Goal: Transaction & Acquisition: Purchase product/service

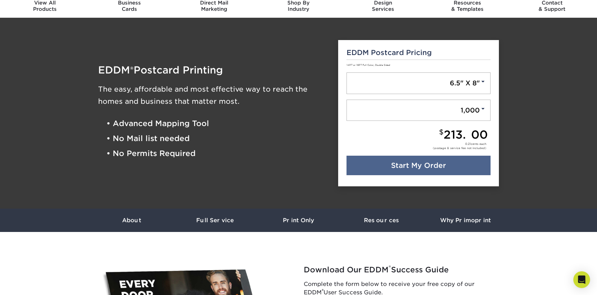
scroll to position [20, 0]
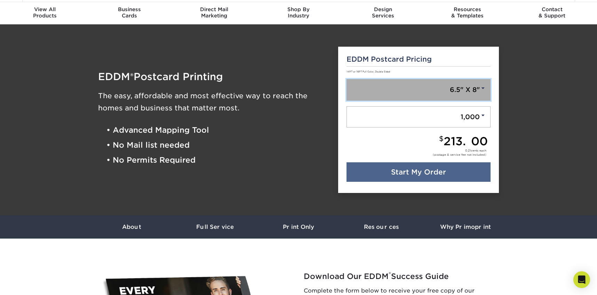
click at [429, 86] on link "6.5" X 8"" at bounding box center [419, 90] width 144 height 22
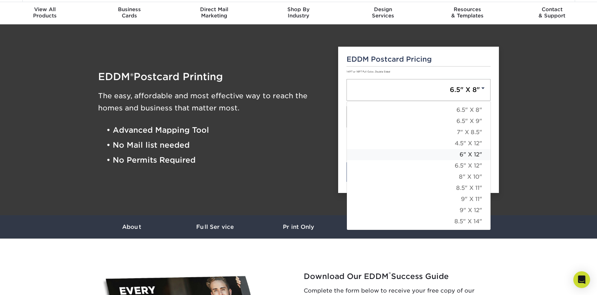
click at [474, 156] on link "6" X 12"" at bounding box center [419, 154] width 144 height 11
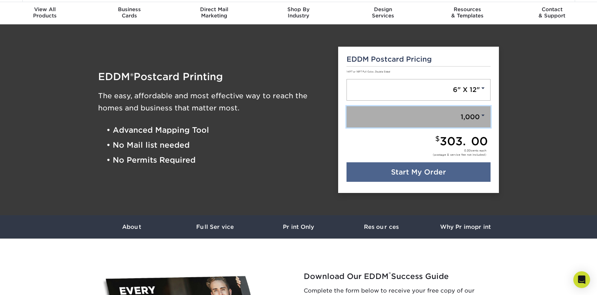
click at [472, 115] on link "1,000" at bounding box center [419, 117] width 144 height 22
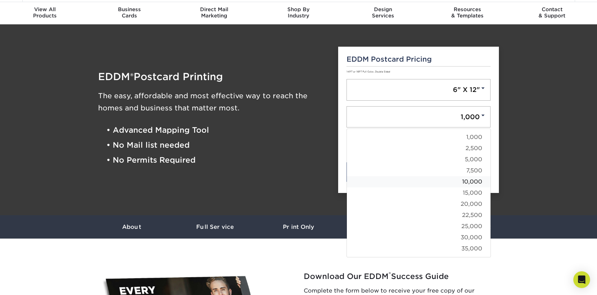
click at [458, 178] on link "10,000" at bounding box center [419, 181] width 144 height 11
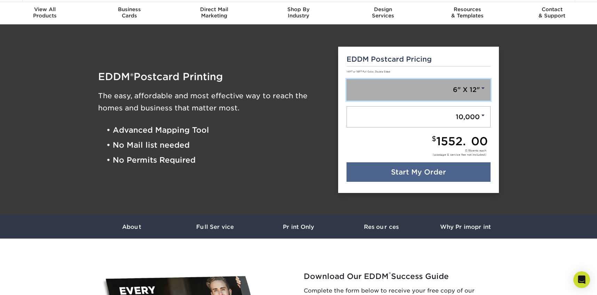
click at [467, 89] on link "6" X 12"" at bounding box center [419, 90] width 144 height 22
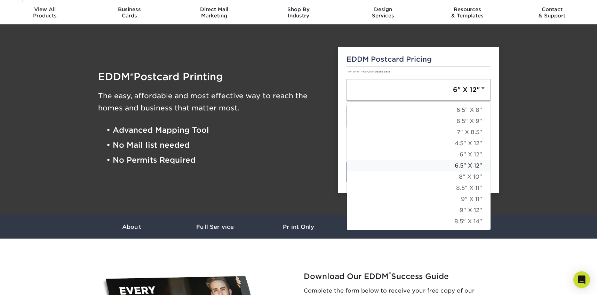
click at [462, 167] on link "6.5" X 12"" at bounding box center [419, 165] width 144 height 11
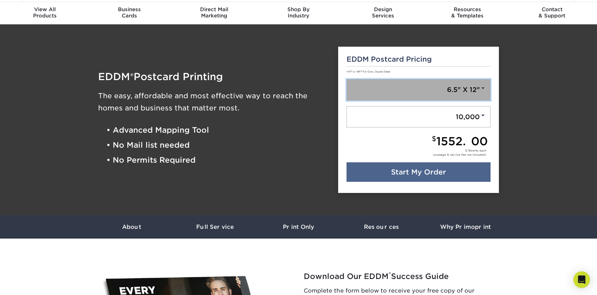
click at [476, 90] on link "6.5" X 12"" at bounding box center [419, 90] width 144 height 22
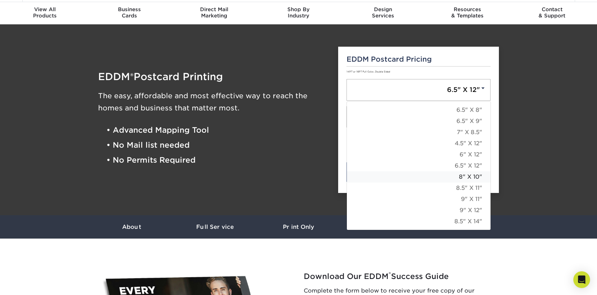
click at [472, 172] on link "8" X 10"" at bounding box center [419, 176] width 144 height 11
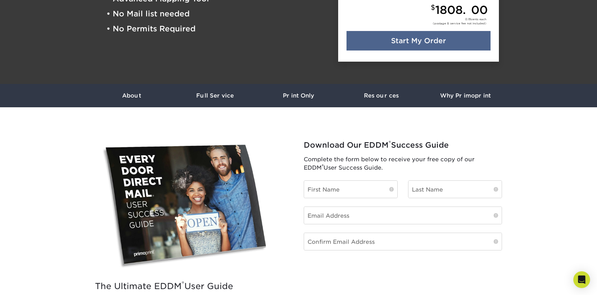
scroll to position [160, 0]
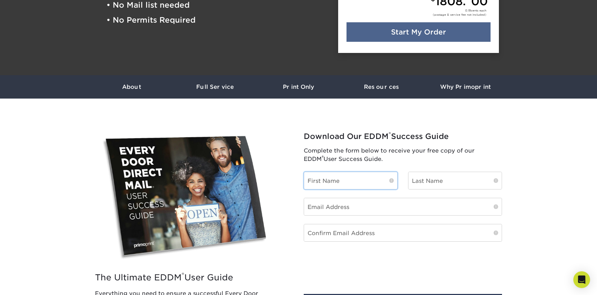
click at [331, 180] on input "text" at bounding box center [350, 180] width 93 height 17
type input "Ryan"
type input "Liu"
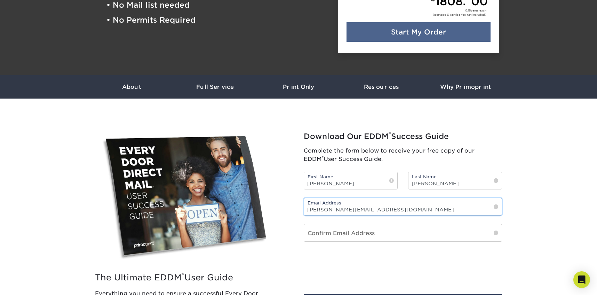
type input "ryan@snap-a-box.com"
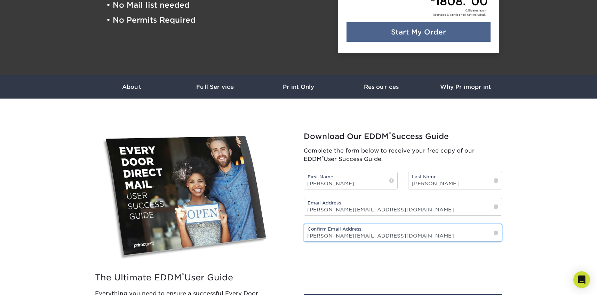
type input "ryan@snap-a-box.com"
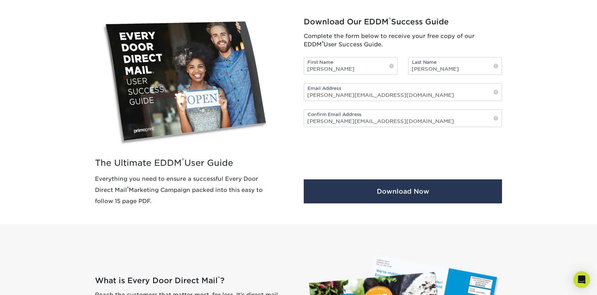
scroll to position [325, 0]
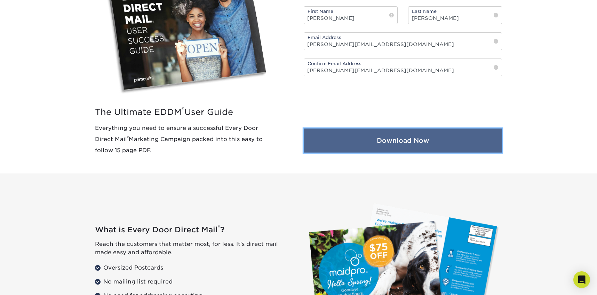
click at [407, 141] on button "Download Now" at bounding box center [403, 140] width 198 height 24
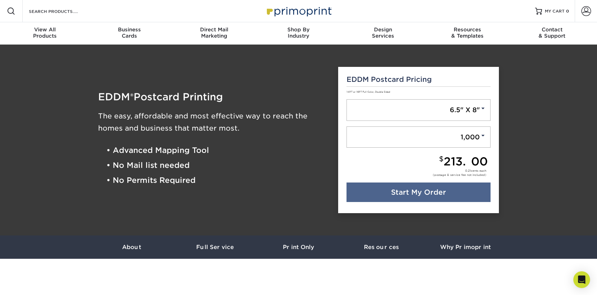
click at [250, 67] on div "EDDM ® Postcard Printing The easy, affordable and most effective way to reach t…" at bounding box center [213, 139] width 240 height 163
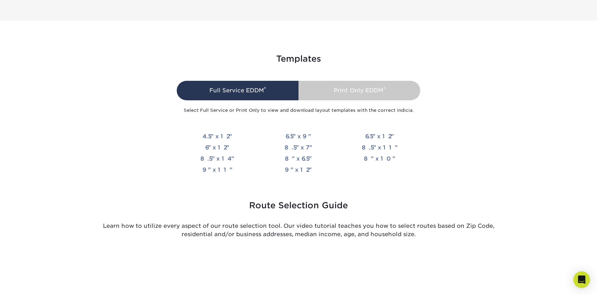
scroll to position [1558, 0]
click at [384, 136] on link "6.5" x 12"" at bounding box center [379, 136] width 29 height 7
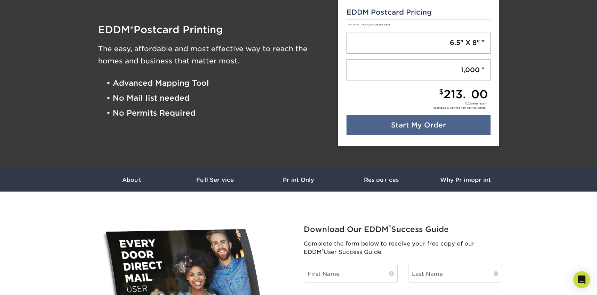
scroll to position [76, 0]
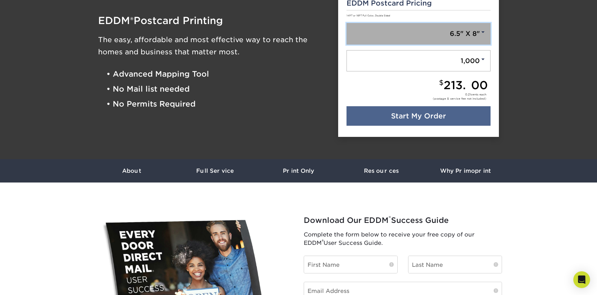
click at [459, 39] on link "6.5" X 8"" at bounding box center [419, 34] width 144 height 22
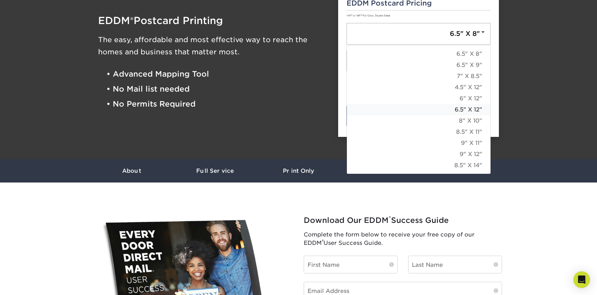
click at [452, 107] on link "6.5" X 12"" at bounding box center [419, 109] width 144 height 11
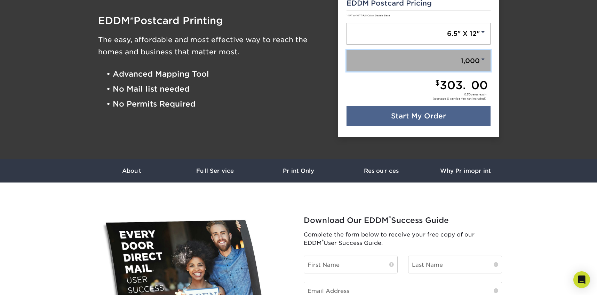
click at [454, 62] on link "1,000" at bounding box center [419, 61] width 144 height 22
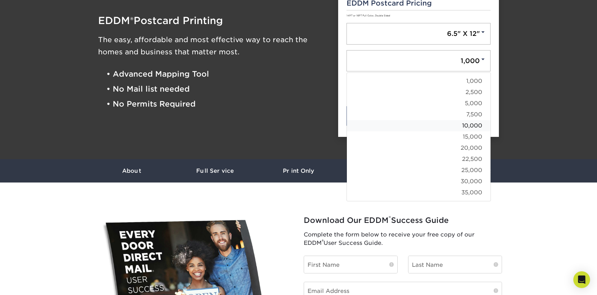
click at [430, 125] on link "10,000" at bounding box center [419, 125] width 144 height 11
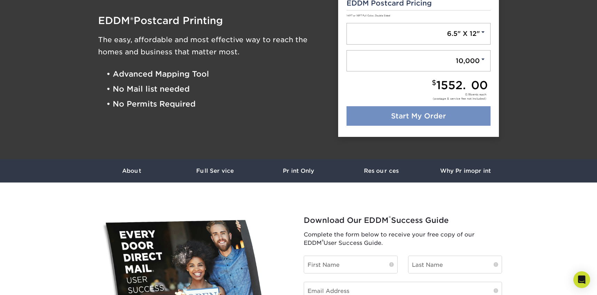
click at [417, 117] on link "Start My Order" at bounding box center [419, 115] width 144 height 19
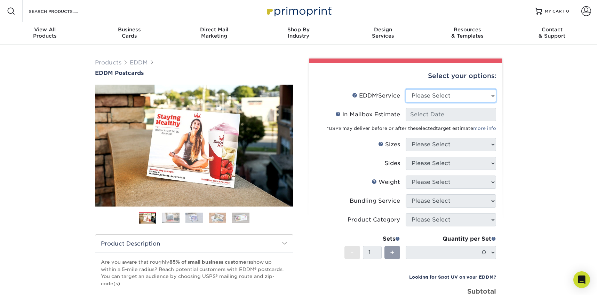
click at [423, 96] on select "Please Select Full Service Print Only" at bounding box center [451, 95] width 90 height 13
select select "full_service"
select select "-1"
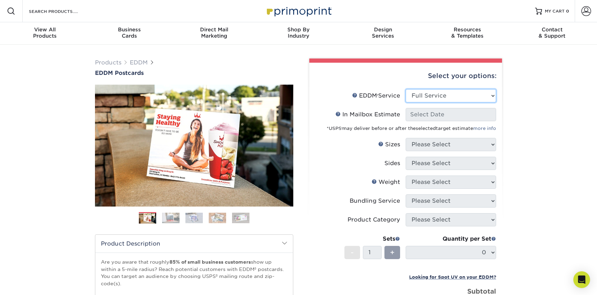
select select "-1"
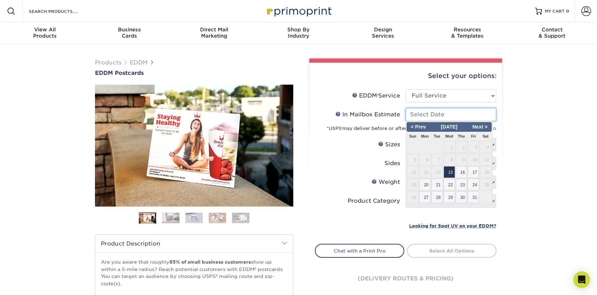
click at [425, 114] on input "In Mailbox Estimate Help In Mailbox Estimate" at bounding box center [451, 114] width 90 height 13
click at [483, 127] on span "Next >" at bounding box center [480, 127] width 21 height 8
click at [472, 159] on span "7" at bounding box center [473, 159] width 11 height 12
type input "2025-11-07"
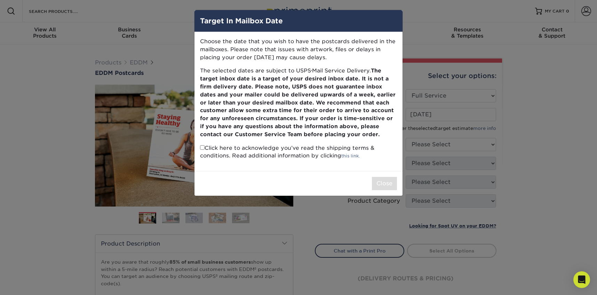
click at [275, 150] on p "Click here to acknowledge you’ve read the shipping terms & conditions. Read add…" at bounding box center [298, 152] width 197 height 16
click at [204, 148] on input "checkbox" at bounding box center [202, 147] width 5 height 5
checkbox input "true"
click at [384, 182] on button "Close" at bounding box center [384, 183] width 25 height 13
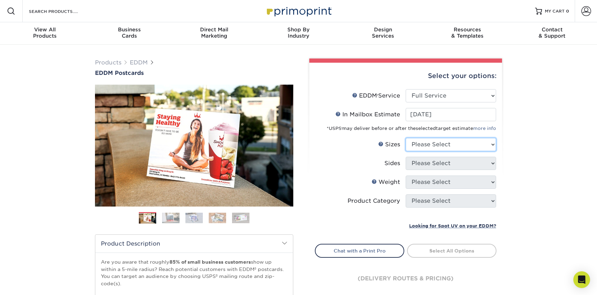
click at [432, 142] on select "Please Select 4.5" x 12" 6" x 12" 6.5" x 8" 6.5" x 9" 6.5" x 12" 7" x 8.5" 8" x…" at bounding box center [451, 144] width 90 height 13
select select "6.50x12.00"
click at [436, 167] on select "Please Select Print Both Sides Print Front Only" at bounding box center [451, 163] width 90 height 13
select select "13abbda7-1d64-4f25-8bb2-c179b224825d"
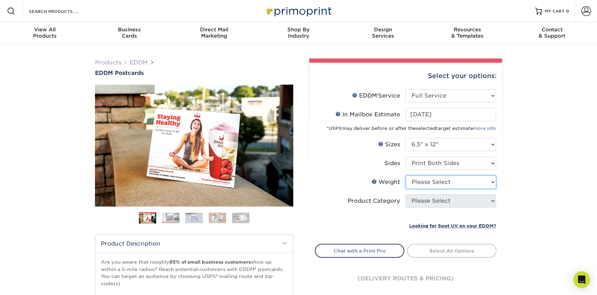
click at [438, 183] on select "Please Select 14PT 16PT" at bounding box center [451, 181] width 90 height 13
select select "16PT"
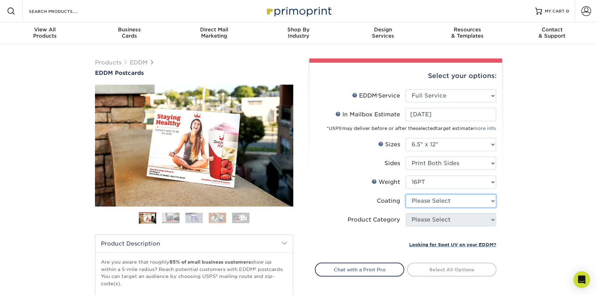
click at [434, 200] on select at bounding box center [451, 200] width 90 height 13
select select "121bb7b5-3b4d-429f-bd8d-bbf80e953313"
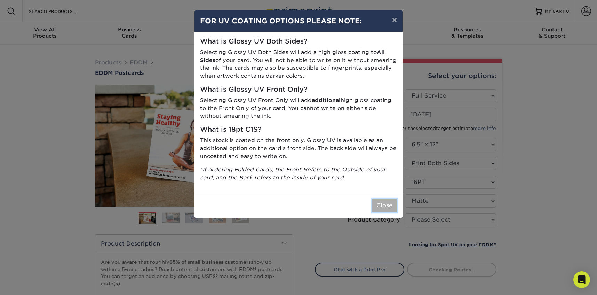
click at [380, 205] on button "Close" at bounding box center [384, 205] width 25 height 13
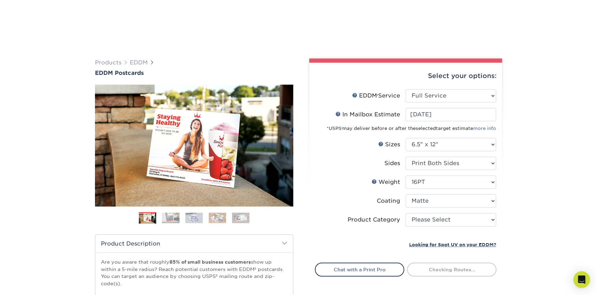
scroll to position [50, 0]
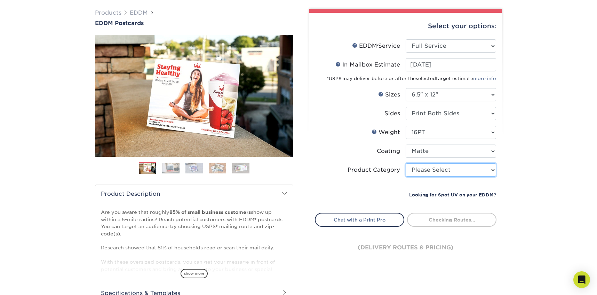
click at [423, 174] on select "Please Select Postcards" at bounding box center [451, 169] width 90 height 13
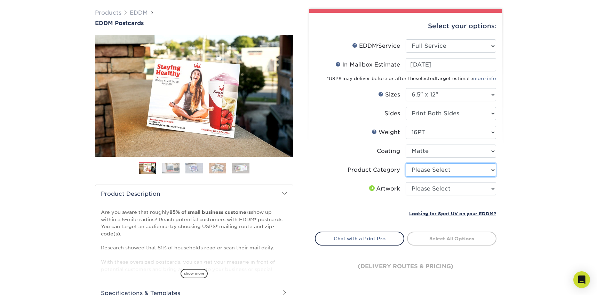
select select "9b7272e0-d6c8-4c3c-8e97-d3a1bcdab858"
click at [423, 189] on select "Please Select I will upload files I need a design - $150" at bounding box center [451, 188] width 90 height 13
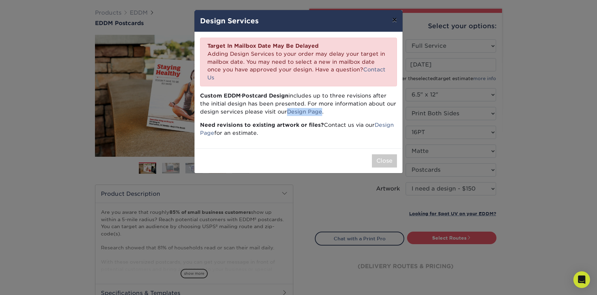
click at [391, 20] on button "×" at bounding box center [395, 19] width 16 height 19
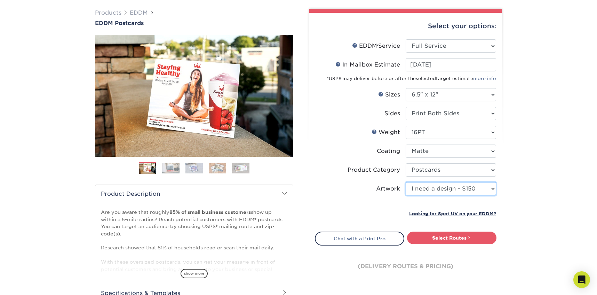
click at [424, 187] on select "Please Select I will upload files I need a design - $150" at bounding box center [451, 188] width 90 height 13
select select "upload"
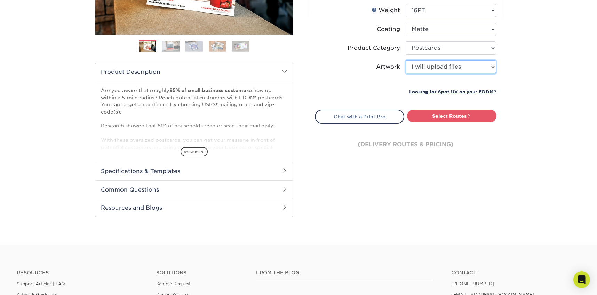
scroll to position [175, 0]
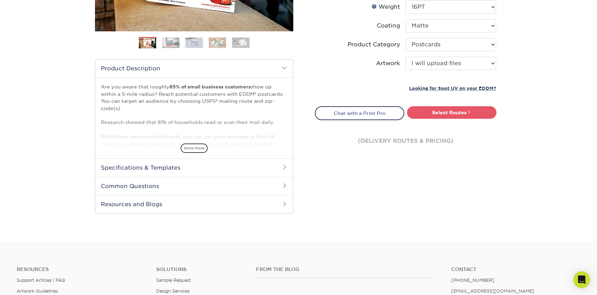
click at [194, 164] on h2 "Specifications & Templates" at bounding box center [194, 167] width 198 height 18
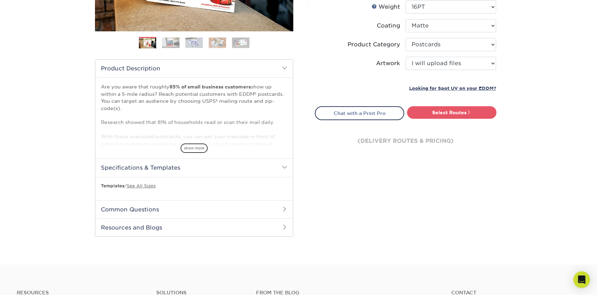
click at [185, 206] on h2 "Common Questions" at bounding box center [194, 209] width 198 height 18
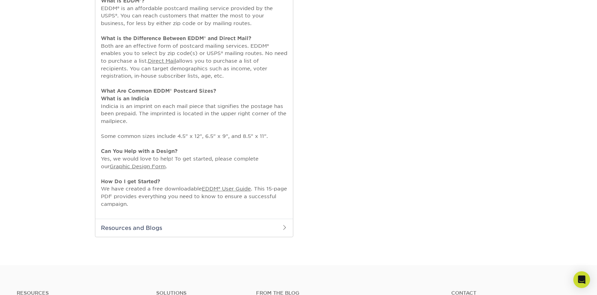
scroll to position [0, 0]
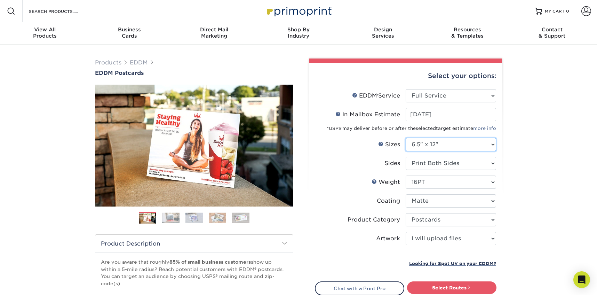
click at [439, 143] on select "Please Select 4.5" x 12" 6" x 12" 6.5" x 8" 6.5" x 9" 6.5" x 12" 7" x 8.5" 8" x…" at bounding box center [451, 144] width 90 height 13
select select "6.50x9.00"
select select "-1"
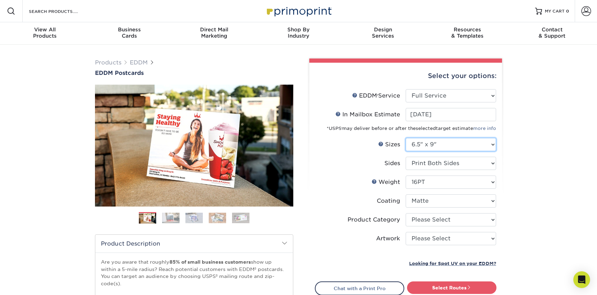
select select "-1"
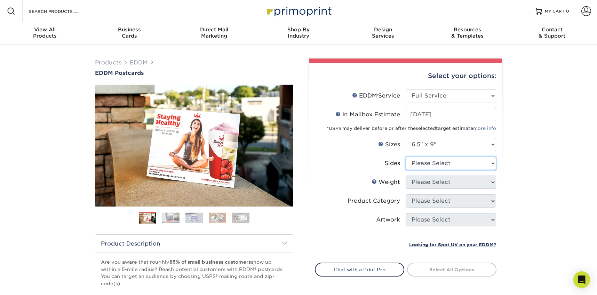
click at [440, 164] on select "Please Select Print Both Sides Print Front Only" at bounding box center [451, 163] width 90 height 13
click at [426, 159] on select "Please Select Print Both Sides Print Front Only" at bounding box center [451, 163] width 90 height 13
click at [425, 143] on select "Please Select 4.5" x 12" 6" x 12" 6.5" x 8" 6.5" x 9" 6.5" x 12" 7" x 8.5" 8" x…" at bounding box center [451, 144] width 90 height 13
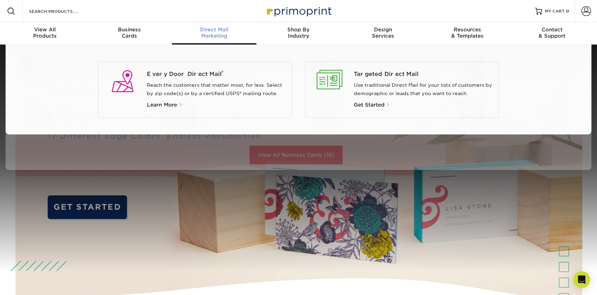
click at [211, 35] on div "Direct Mail Marketing" at bounding box center [214, 32] width 85 height 13
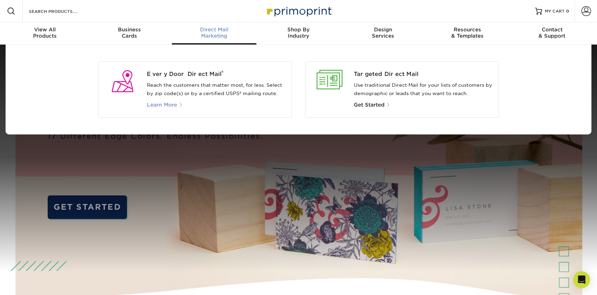
click at [164, 107] on span "Learn More" at bounding box center [162, 105] width 30 height 6
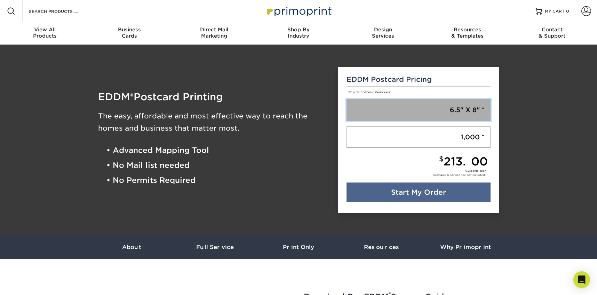
click at [420, 110] on link "6.5" X 8"" at bounding box center [419, 110] width 144 height 22
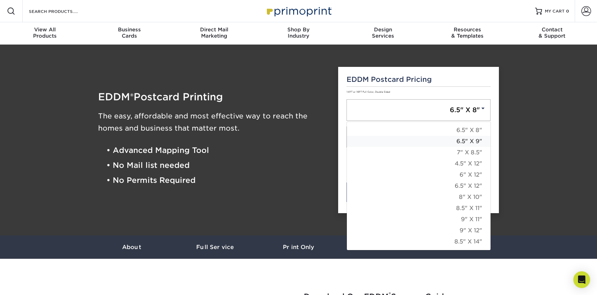
click at [425, 143] on link "6.5" X 9"" at bounding box center [419, 141] width 144 height 11
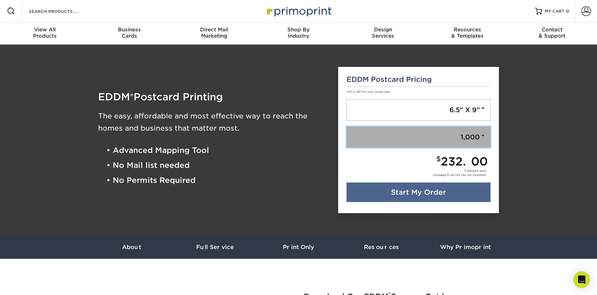
click at [438, 139] on link "1,000" at bounding box center [419, 137] width 144 height 22
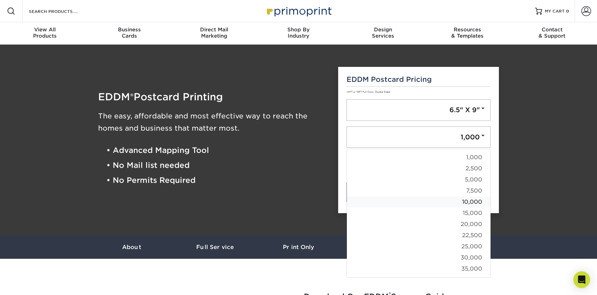
click at [433, 200] on link "10,000" at bounding box center [419, 201] width 144 height 11
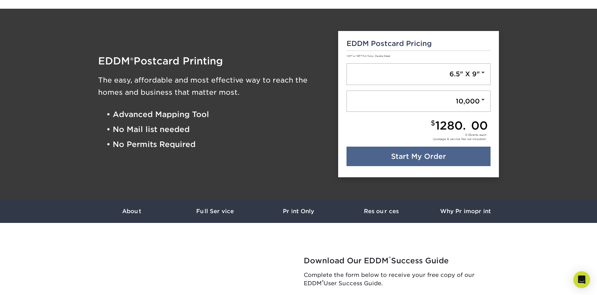
scroll to position [45, 0]
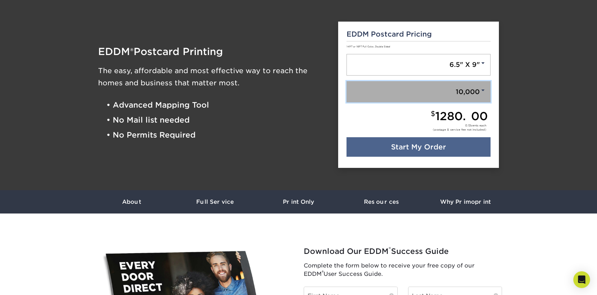
click at [437, 89] on link "10,000" at bounding box center [419, 92] width 144 height 22
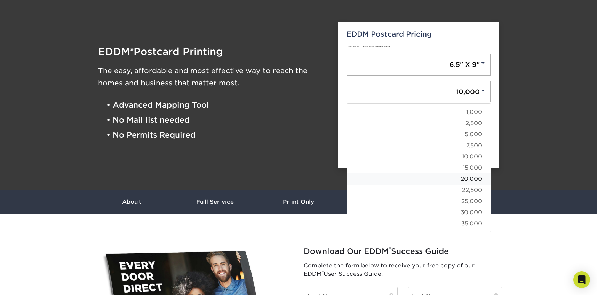
click at [431, 177] on link "20,000" at bounding box center [419, 178] width 144 height 11
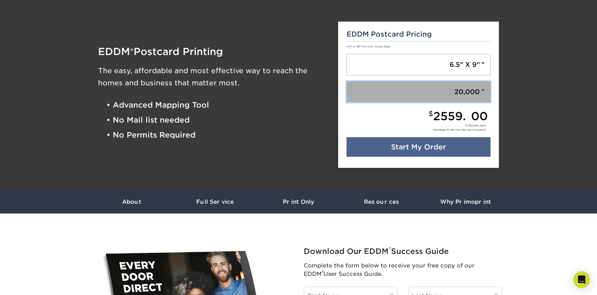
click at [433, 90] on link "20,000" at bounding box center [419, 92] width 144 height 22
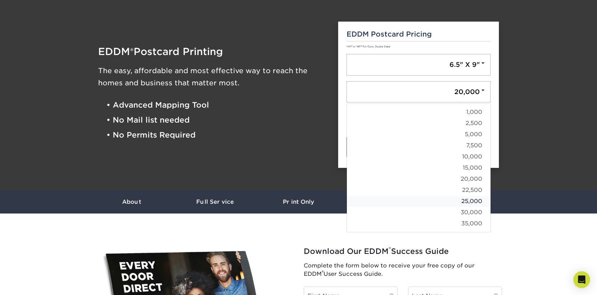
click at [427, 204] on link "25,000" at bounding box center [419, 201] width 144 height 11
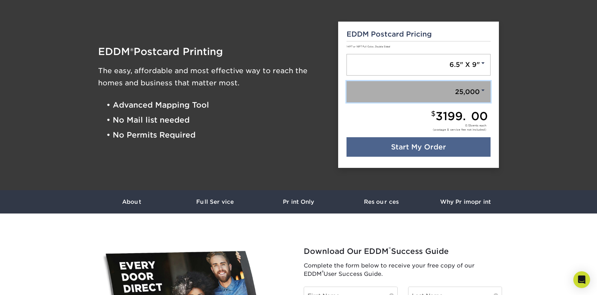
click at [432, 97] on link "25,000" at bounding box center [419, 92] width 144 height 22
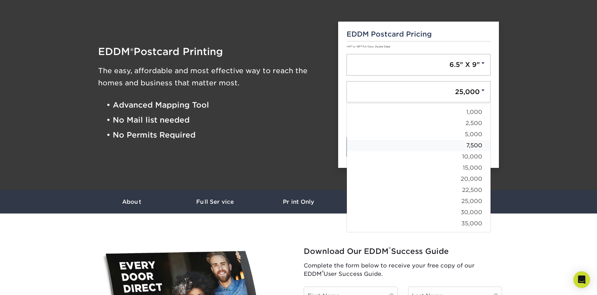
click at [427, 150] on link "7,500" at bounding box center [419, 145] width 144 height 11
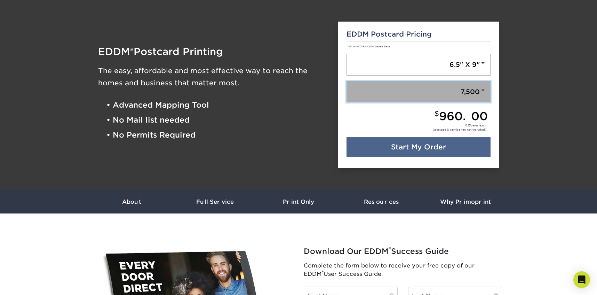
click at [424, 90] on link "7,500" at bounding box center [419, 92] width 144 height 22
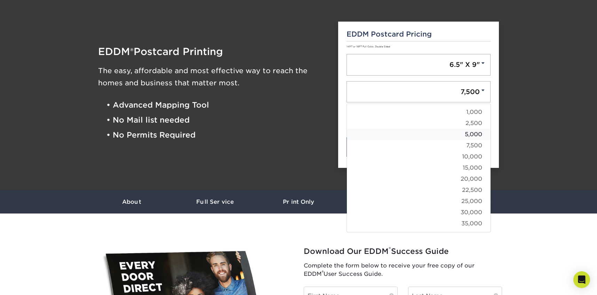
click at [423, 136] on link "5,000" at bounding box center [419, 134] width 144 height 11
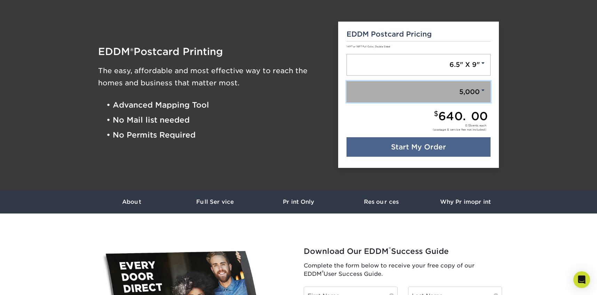
click at [425, 87] on link "5,000" at bounding box center [419, 92] width 144 height 22
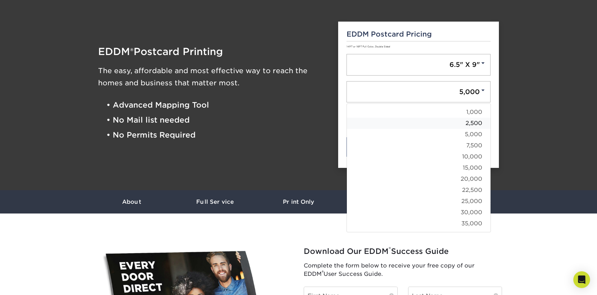
click at [423, 120] on link "2,500" at bounding box center [419, 123] width 144 height 11
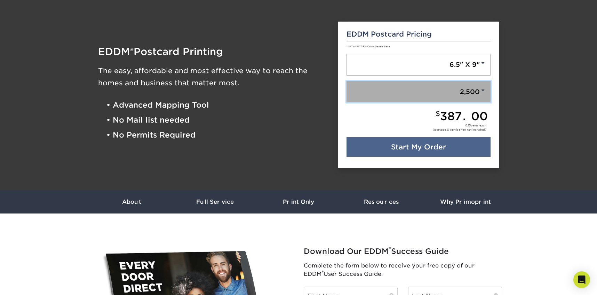
click at [424, 93] on link "2,500" at bounding box center [419, 92] width 144 height 22
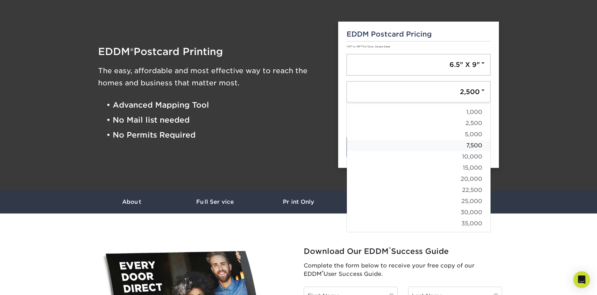
click at [418, 147] on link "7,500" at bounding box center [419, 145] width 144 height 11
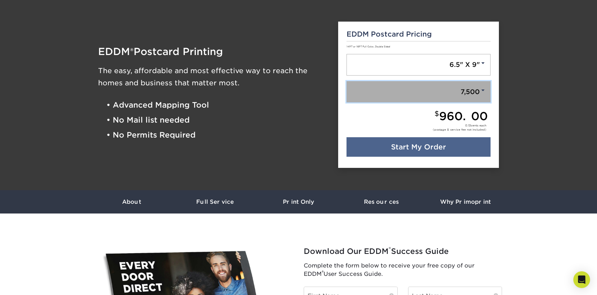
click at [426, 87] on link "7,500" at bounding box center [419, 92] width 144 height 22
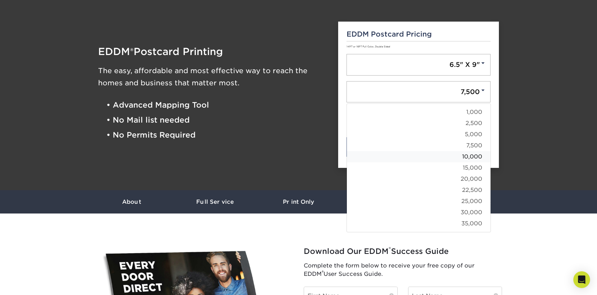
click at [424, 151] on link "10,000" at bounding box center [419, 156] width 144 height 11
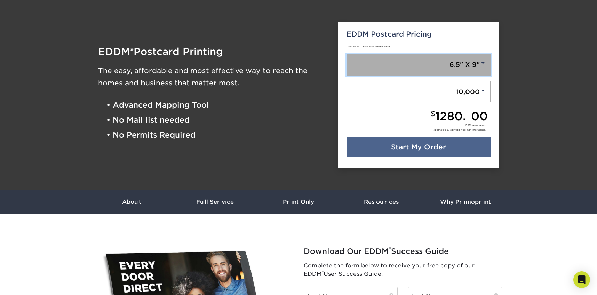
click at [433, 65] on link "6.5" X 9"" at bounding box center [419, 65] width 144 height 22
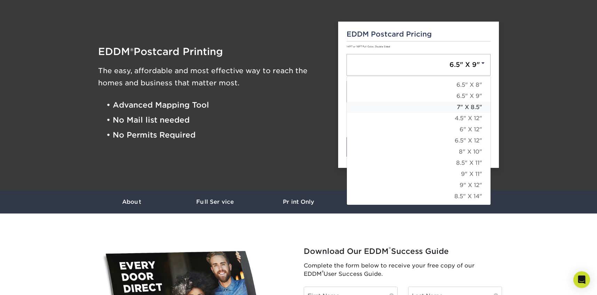
click at [439, 106] on link "7" X 8.5"" at bounding box center [419, 107] width 144 height 11
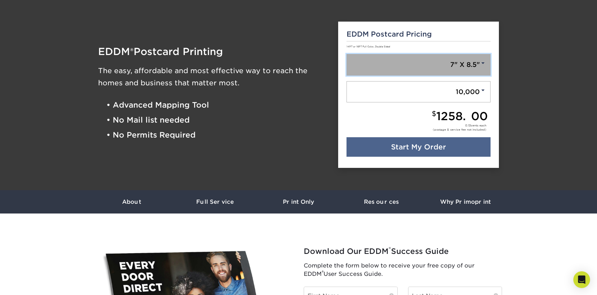
click at [433, 58] on link "7" X 8.5"" at bounding box center [419, 65] width 144 height 22
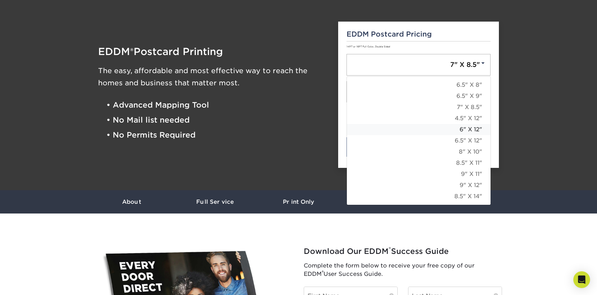
click at [430, 128] on link "6" X 12"" at bounding box center [419, 129] width 144 height 11
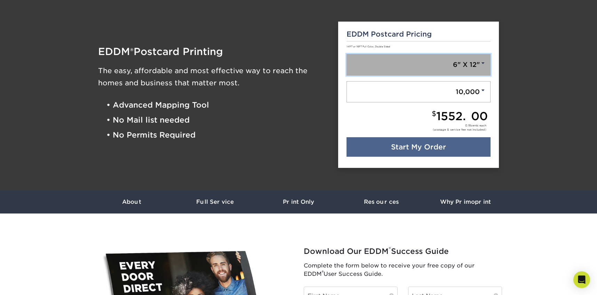
click at [439, 60] on link "6" X 12"" at bounding box center [419, 65] width 144 height 22
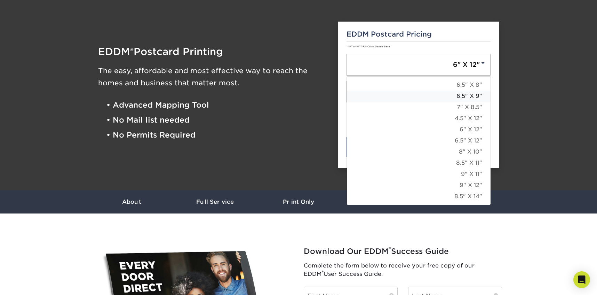
click at [443, 95] on link "6.5" X 9"" at bounding box center [419, 95] width 144 height 11
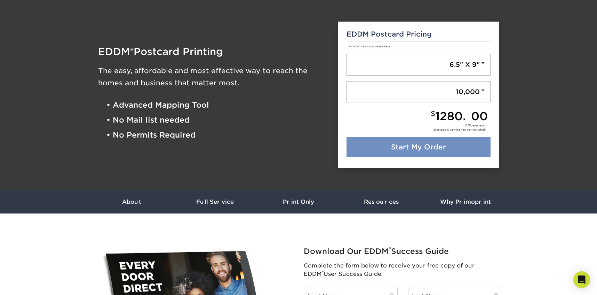
click at [397, 148] on link "Start My Order" at bounding box center [419, 146] width 144 height 19
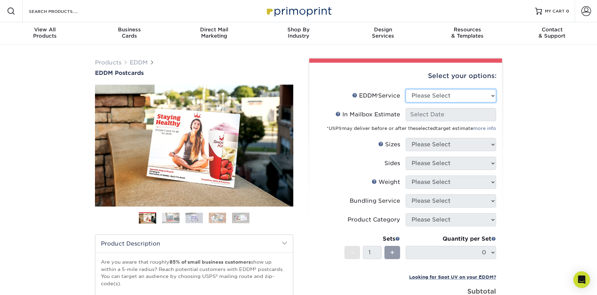
click at [440, 96] on select "Please Select Full Service Print Only" at bounding box center [451, 95] width 90 height 13
select select "full_service"
select select "-1"
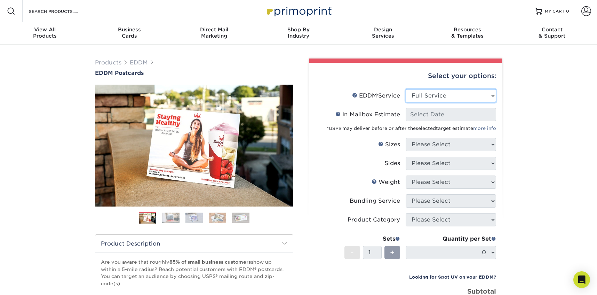
select select "-1"
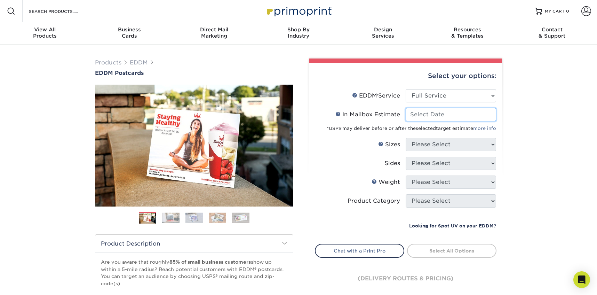
click at [438, 119] on input "In Mailbox Estimate Help In Mailbox Estimate" at bounding box center [451, 114] width 90 height 13
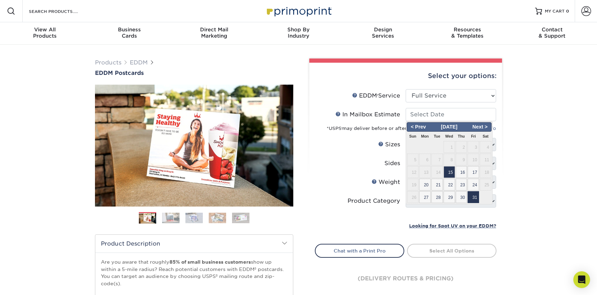
click at [474, 198] on span "31" at bounding box center [473, 197] width 11 height 12
type input "[DATE]"
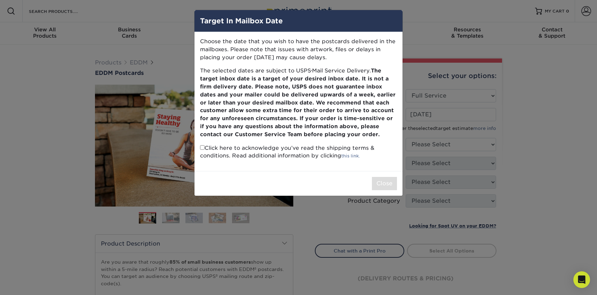
click at [308, 152] on p "Click here to acknowledge you’ve read the shipping terms & conditions. Read add…" at bounding box center [298, 152] width 197 height 16
click at [203, 148] on input "checkbox" at bounding box center [202, 147] width 5 height 5
checkbox input "true"
click at [380, 181] on button "Close" at bounding box center [384, 183] width 25 height 13
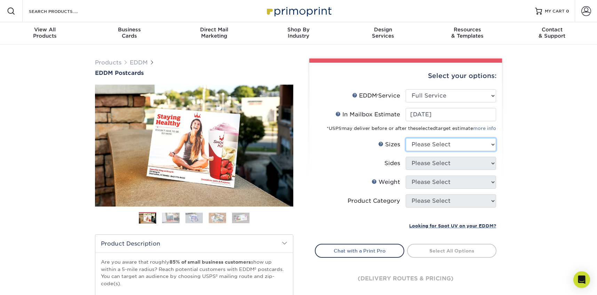
click at [455, 143] on select "Please Select 4.5" x 12" 6" x 12" 6.5" x 8" 6.5" x 9" 6.5" x 12" 7" x 8.5" 8" x…" at bounding box center [451, 144] width 90 height 13
select select "6.50x9.00"
click at [442, 163] on select "Please Select Print Both Sides Print Front Only" at bounding box center [451, 163] width 90 height 13
select select "13abbda7-1d64-4f25-8bb2-c179b224825d"
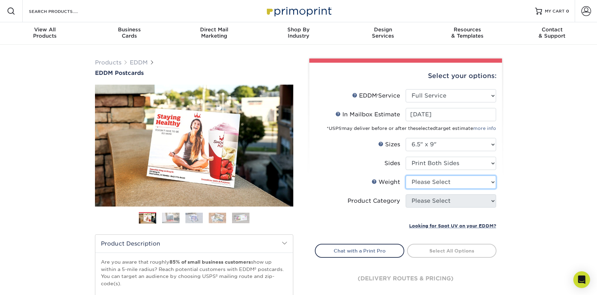
click at [437, 181] on select "Please Select 16PT 14PT" at bounding box center [451, 181] width 90 height 13
select select "16PT"
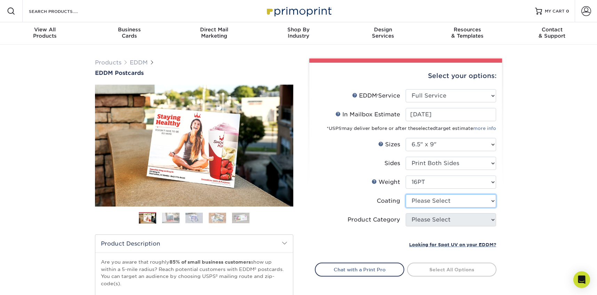
click at [433, 198] on select at bounding box center [451, 200] width 90 height 13
select select "121bb7b5-3b4d-429f-bd8d-bbf80e953313"
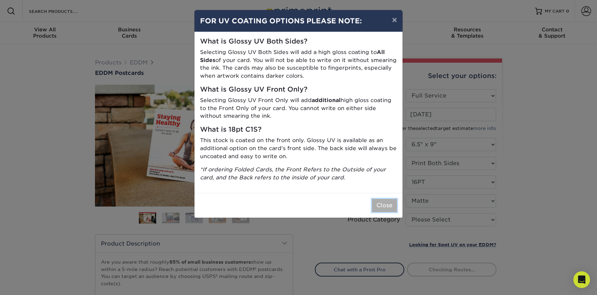
click at [373, 205] on button "Close" at bounding box center [384, 205] width 25 height 13
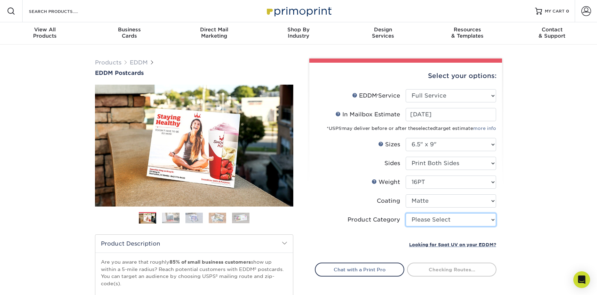
click at [431, 221] on select "Please Select Postcards" at bounding box center [451, 219] width 90 height 13
select select "9b7272e0-d6c8-4c3c-8e97-d3a1bcdab858"
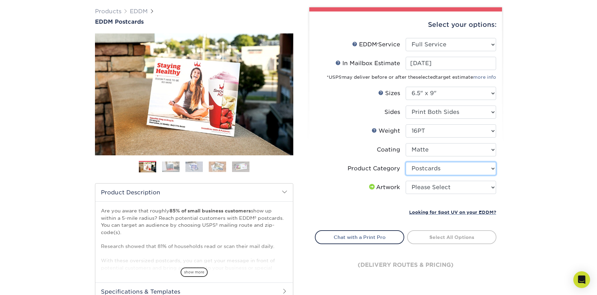
scroll to position [55, 0]
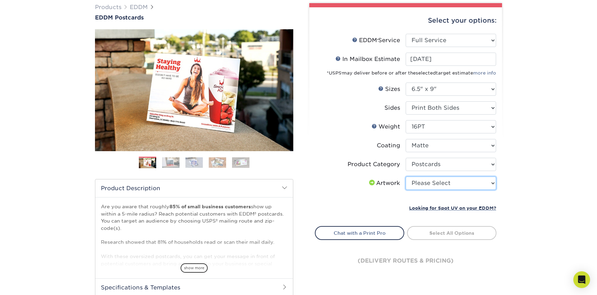
click at [432, 185] on select "Please Select I will upload files I need a design - $150" at bounding box center [451, 182] width 90 height 13
select select "upload"
click at [445, 181] on select "Please Select I will upload files I need a design - $150" at bounding box center [451, 182] width 90 height 13
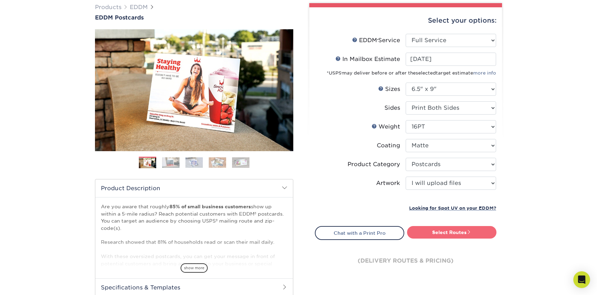
click at [449, 235] on link "Select Routes" at bounding box center [451, 232] width 89 height 13
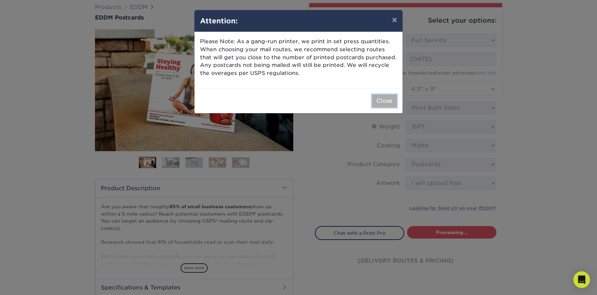
click at [386, 102] on button "Close" at bounding box center [384, 100] width 25 height 13
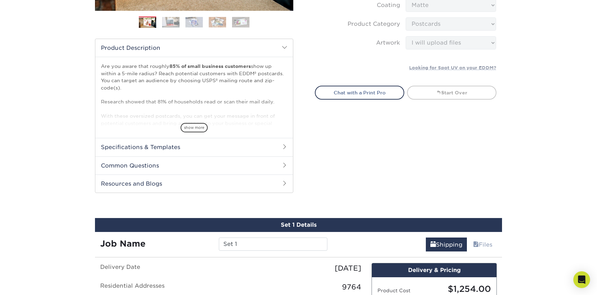
scroll to position [0, 0]
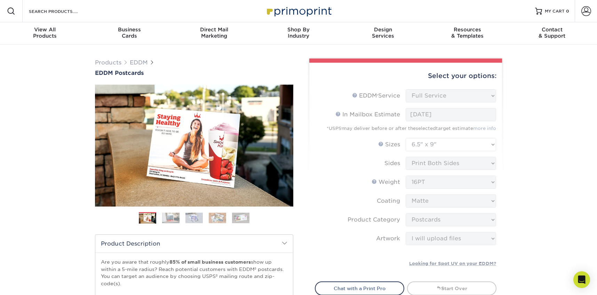
click at [176, 218] on img at bounding box center [170, 217] width 17 height 11
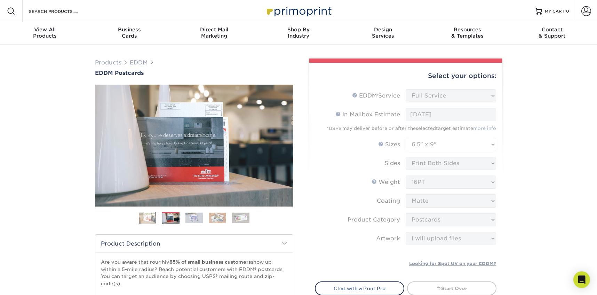
click at [197, 218] on img at bounding box center [194, 217] width 17 height 11
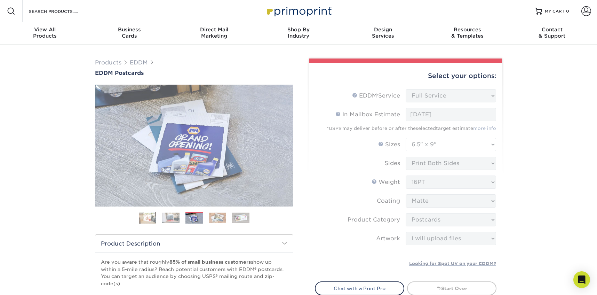
click at [224, 218] on img at bounding box center [217, 217] width 17 height 11
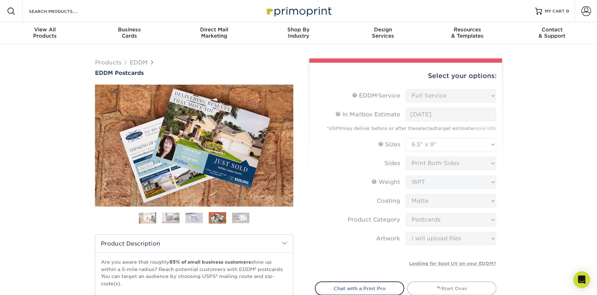
click at [236, 218] on img at bounding box center [240, 217] width 17 height 11
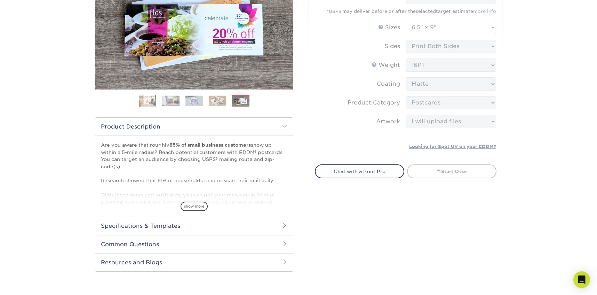
scroll to position [348, 0]
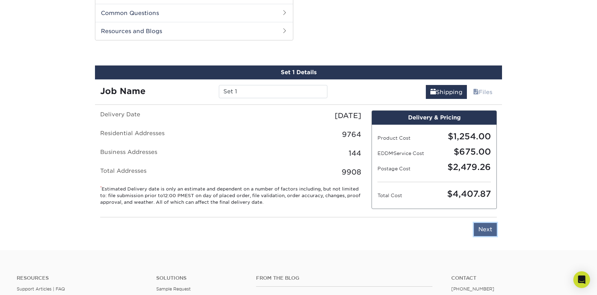
click at [483, 230] on input "Next" at bounding box center [485, 229] width 23 height 13
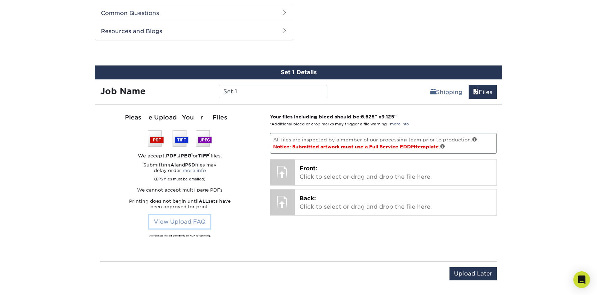
click at [178, 221] on link "View Upload FAQ" at bounding box center [179, 221] width 61 height 13
click at [445, 145] on link at bounding box center [442, 146] width 5 height 5
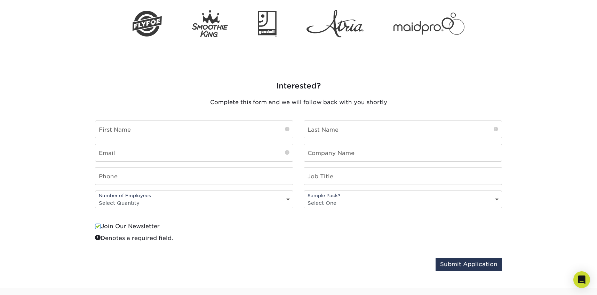
scroll to position [871, 0]
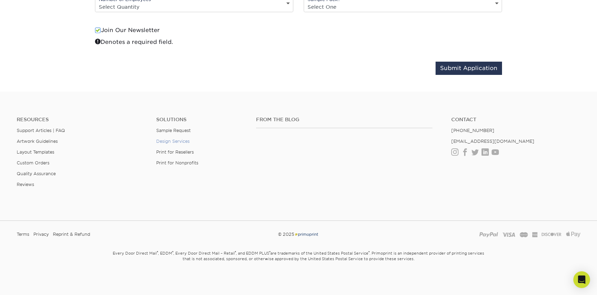
click at [180, 141] on link "Design Services" at bounding box center [172, 141] width 33 height 5
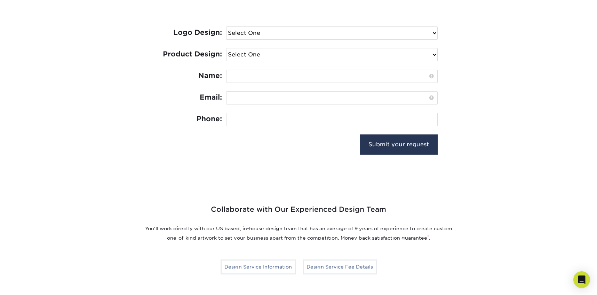
scroll to position [409, 0]
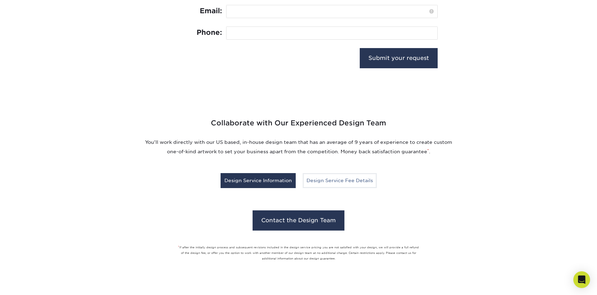
click at [261, 180] on link "Design Service Information" at bounding box center [258, 180] width 75 height 15
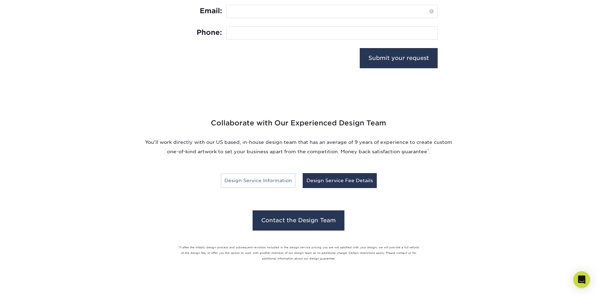
click at [340, 183] on link "Design Service Fee Details" at bounding box center [340, 180] width 74 height 15
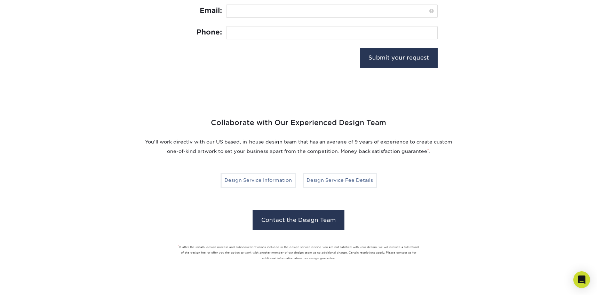
scroll to position [407, 0]
